Goal: Task Accomplishment & Management: Complete application form

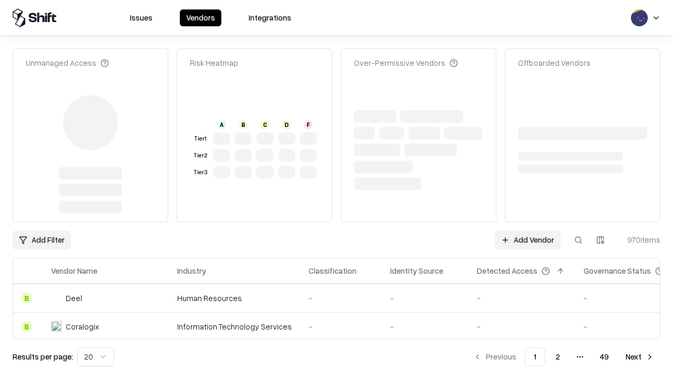
click at [528, 230] on link "Add Vendor" at bounding box center [528, 239] width 66 height 19
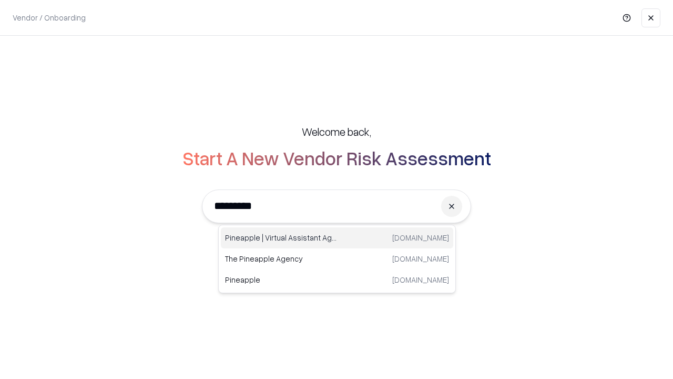
click at [337, 238] on div "Pineapple | Virtual Assistant Agency [DOMAIN_NAME]" at bounding box center [337, 237] width 232 height 21
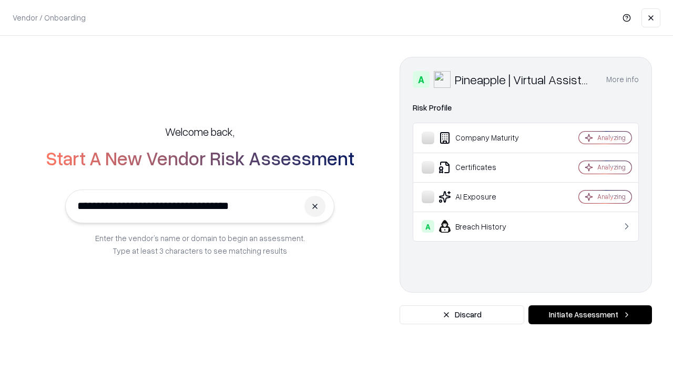
type input "**********"
click at [590, 315] on button "Initiate Assessment" at bounding box center [591, 314] width 124 height 19
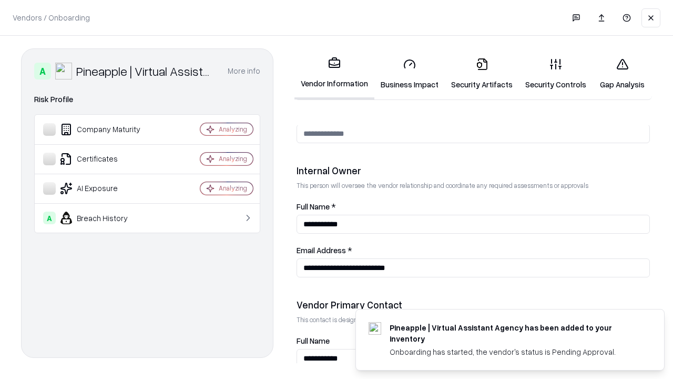
scroll to position [545, 0]
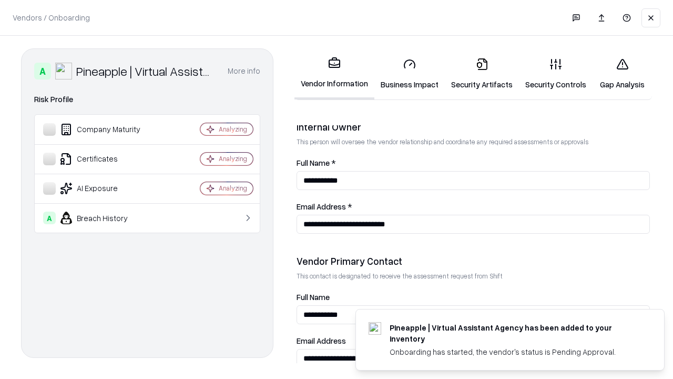
click at [410, 74] on link "Business Impact" at bounding box center [410, 73] width 70 height 49
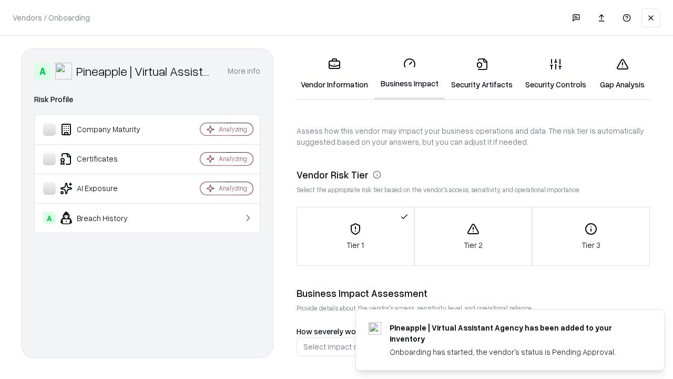
click at [482, 74] on link "Security Artifacts" at bounding box center [482, 73] width 74 height 49
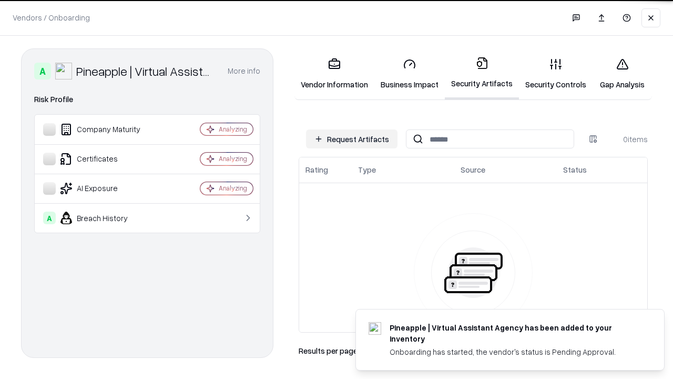
click at [352, 139] on button "Request Artifacts" at bounding box center [352, 138] width 92 height 19
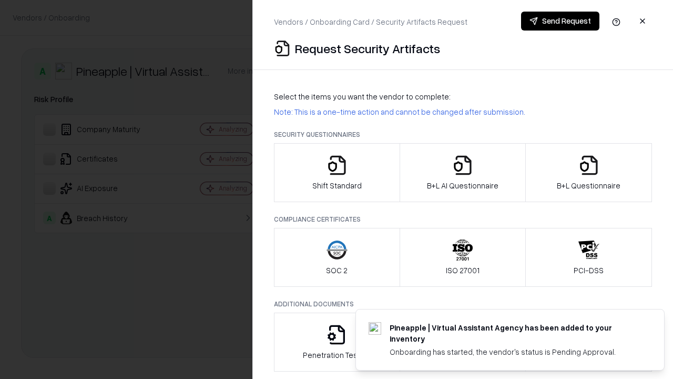
click at [337, 173] on icon "button" at bounding box center [337, 165] width 21 height 21
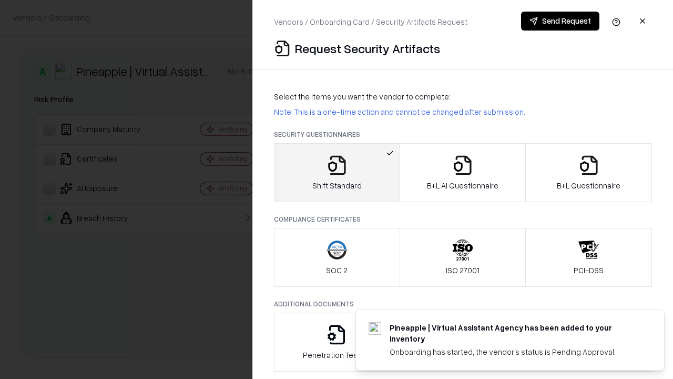
click at [560, 21] on button "Send Request" at bounding box center [560, 21] width 78 height 19
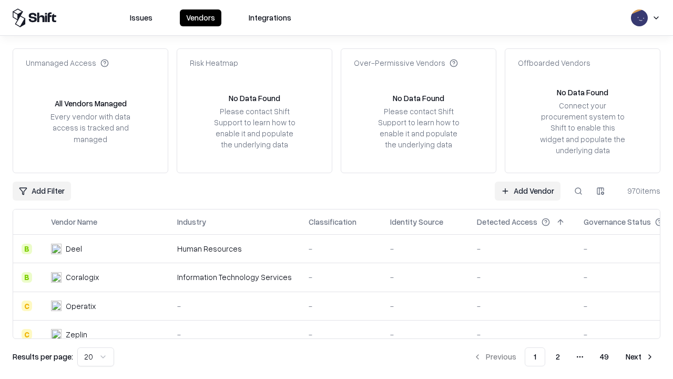
click at [579, 190] on button at bounding box center [578, 190] width 19 height 19
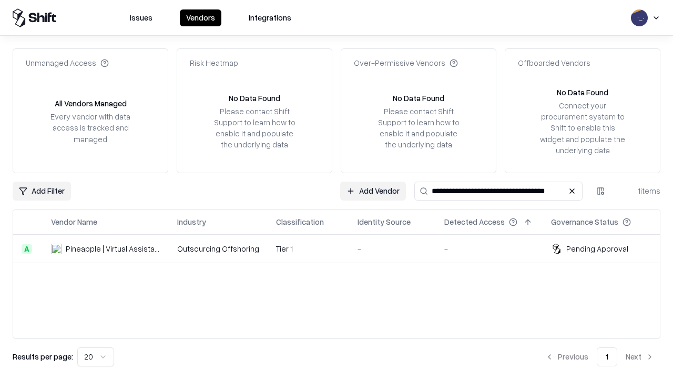
type input "**********"
click at [343, 248] on td "Tier 1" at bounding box center [309, 249] width 82 height 28
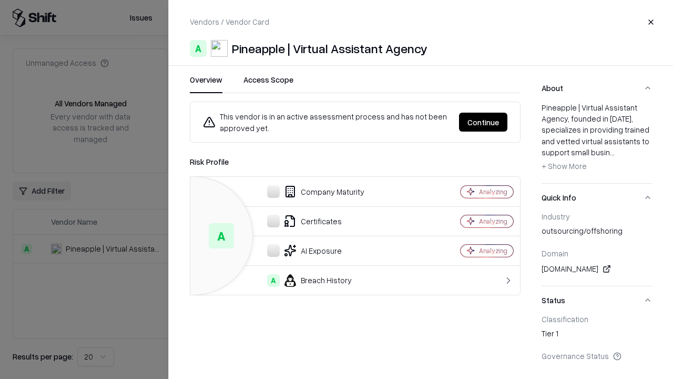
click at [483, 122] on button "Continue" at bounding box center [483, 122] width 48 height 19
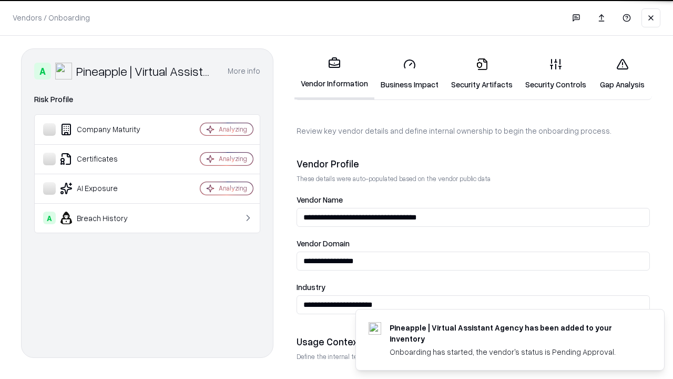
click at [482, 74] on link "Security Artifacts" at bounding box center [482, 73] width 74 height 49
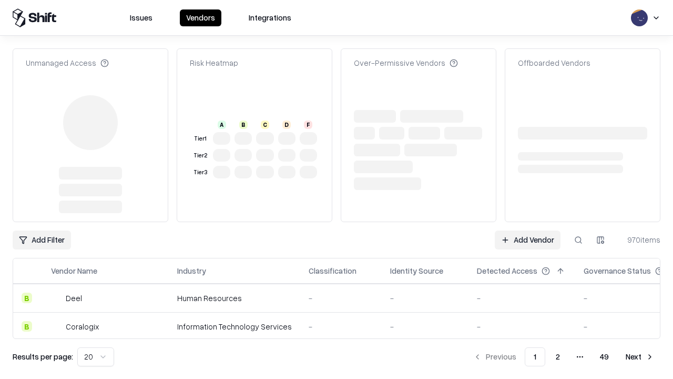
click at [528, 240] on link "Add Vendor" at bounding box center [528, 239] width 66 height 19
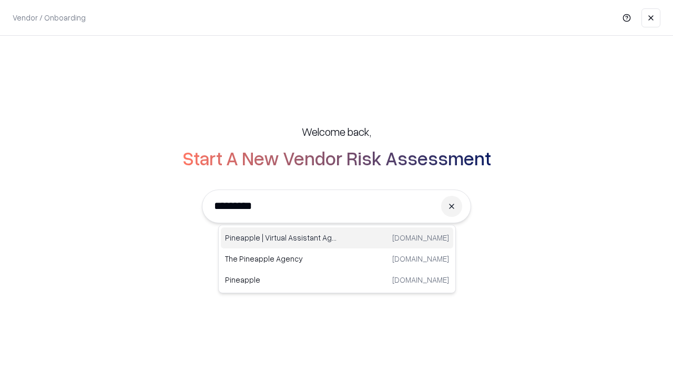
click at [337, 238] on div "Pineapple | Virtual Assistant Agency [DOMAIN_NAME]" at bounding box center [337, 237] width 232 height 21
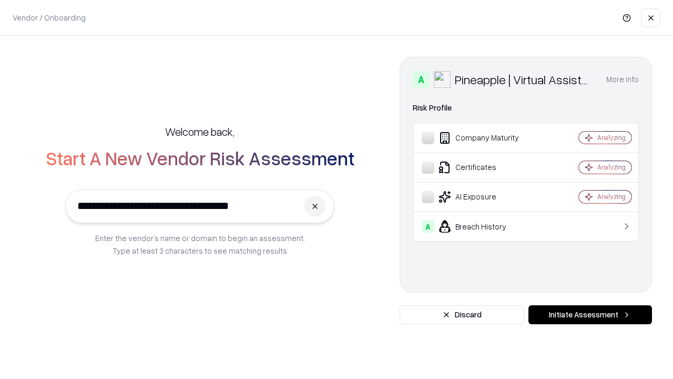
type input "**********"
click at [590, 315] on button "Initiate Assessment" at bounding box center [591, 314] width 124 height 19
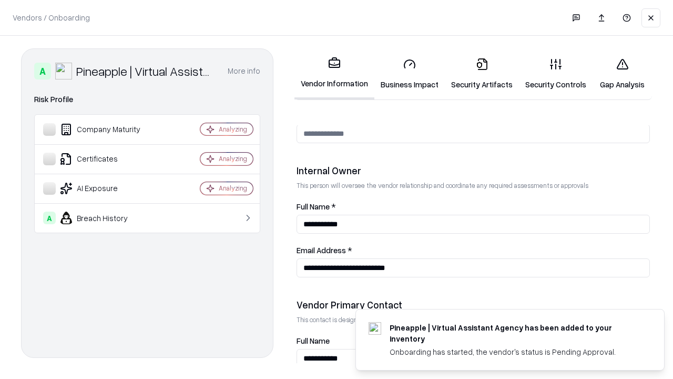
scroll to position [545, 0]
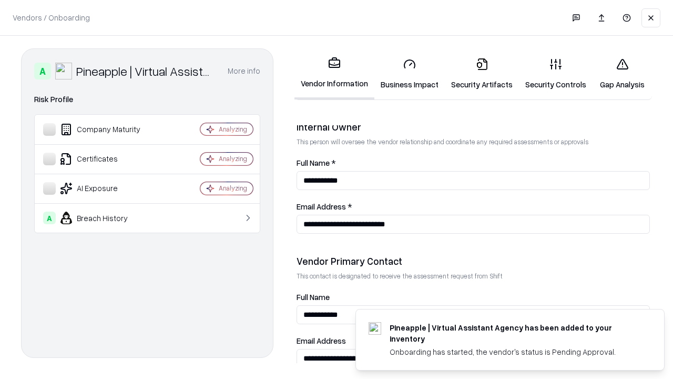
click at [622, 74] on link "Gap Analysis" at bounding box center [622, 73] width 59 height 49
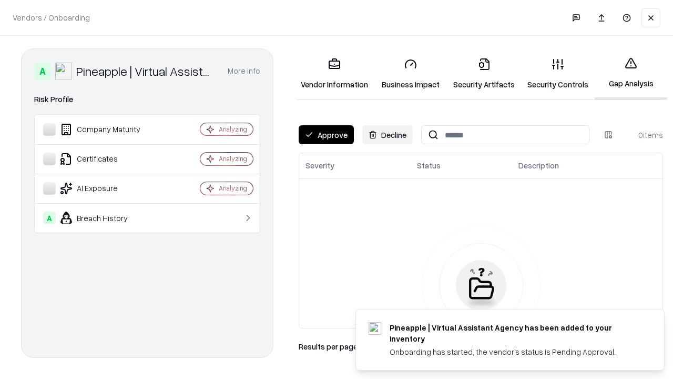
click at [326, 135] on button "Approve" at bounding box center [326, 134] width 55 height 19
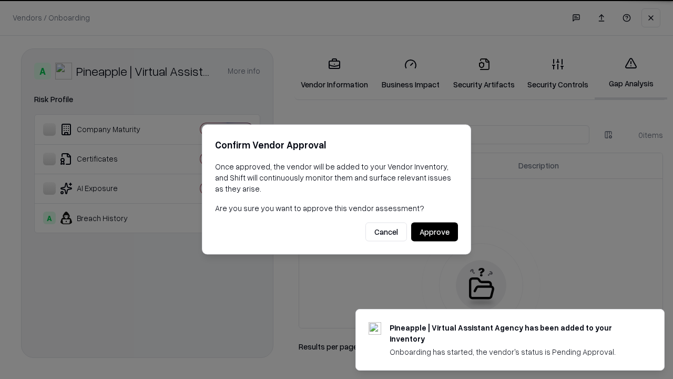
click at [434, 231] on button "Approve" at bounding box center [434, 232] width 47 height 19
